Goal: Navigation & Orientation: Go to known website

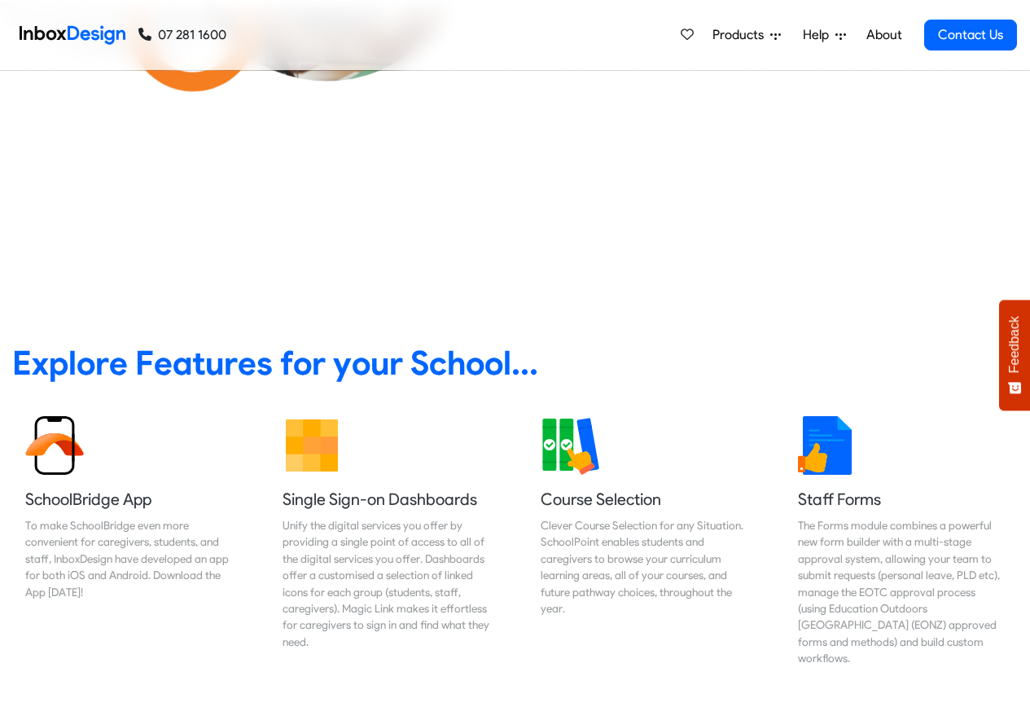
scroll to position [488, 0]
